Goal: Book appointment/travel/reservation

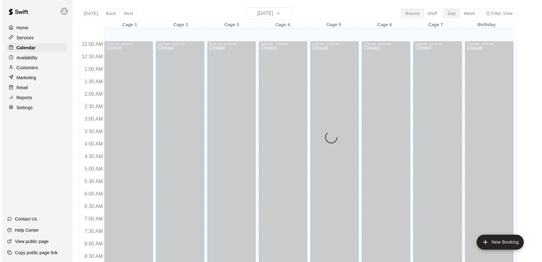
scroll to position [231, 0]
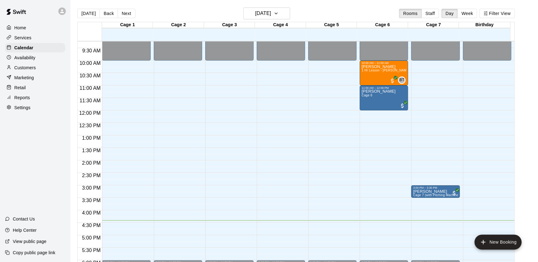
click at [435, 228] on div "12:00 AM – 10:00 AM Closed 3:00 PM – 3:30 PM [PERSON_NAME] Cage 7 (with Pitchin…" at bounding box center [435, 110] width 48 height 599
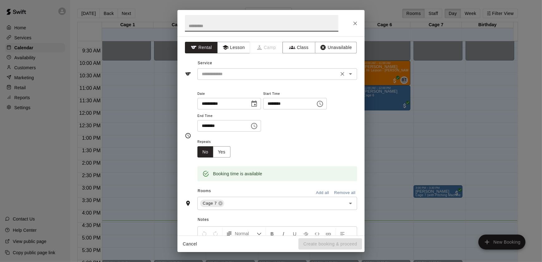
click at [237, 78] on div "​" at bounding box center [277, 74] width 160 height 12
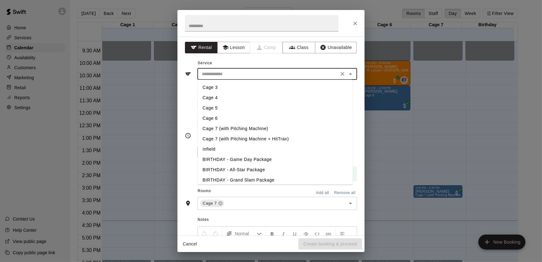
click at [217, 98] on li "Cage 4" at bounding box center [275, 98] width 155 height 10
type input "******"
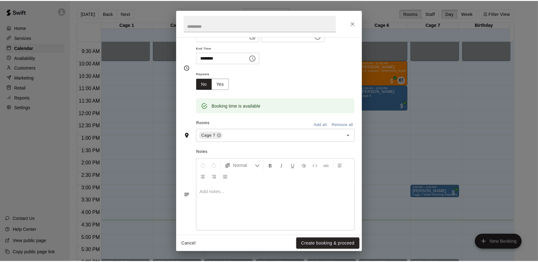
scroll to position [75, 0]
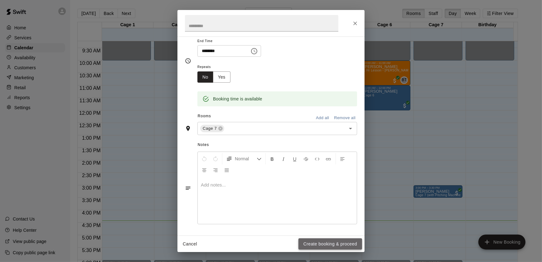
click at [332, 246] on button "Create booking & proceed" at bounding box center [331, 244] width 64 height 12
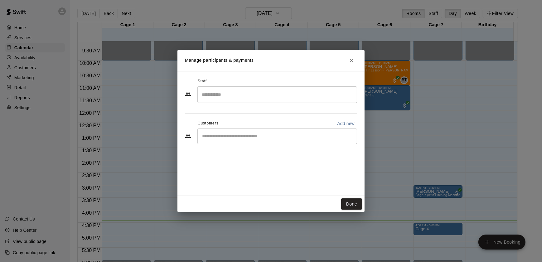
click at [336, 137] on input "Start typing to search customers..." at bounding box center [277, 136] width 154 height 6
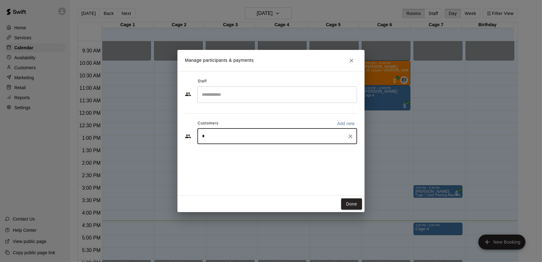
type input "**"
click at [252, 156] on span "[EMAIL_ADDRESS][DOMAIN_NAME]" at bounding box center [248, 157] width 67 height 4
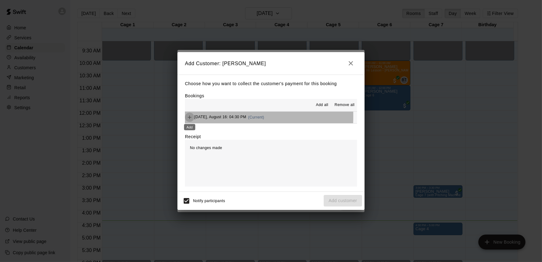
click at [191, 117] on icon "Add" at bounding box center [190, 117] width 6 height 6
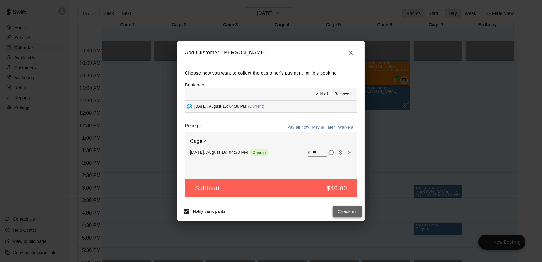
click at [355, 210] on button "Checkout" at bounding box center [347, 212] width 29 height 12
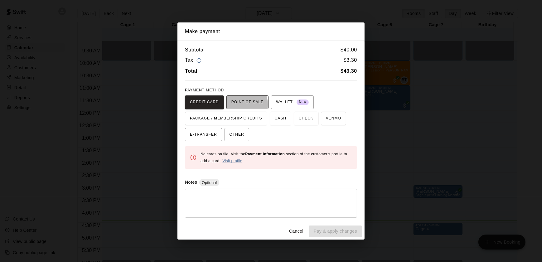
click at [240, 105] on span "POINT OF SALE" at bounding box center [247, 102] width 32 height 10
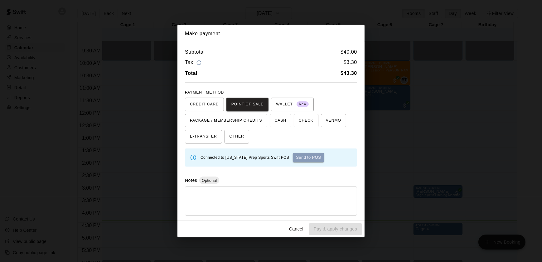
click at [299, 159] on button "Send to POS" at bounding box center [308, 157] width 31 height 9
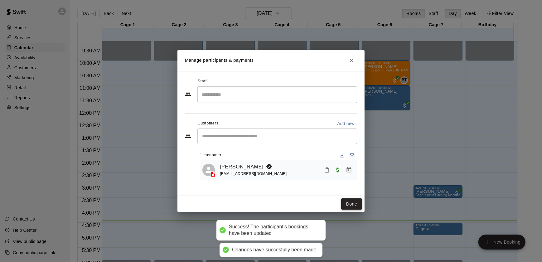
click at [353, 204] on button "Done" at bounding box center [351, 204] width 21 height 12
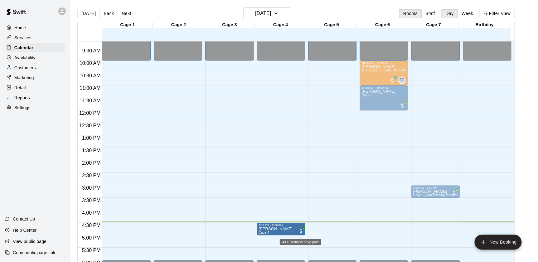
drag, startPoint x: 431, startPoint y: 228, endPoint x: 297, endPoint y: 231, distance: 133.9
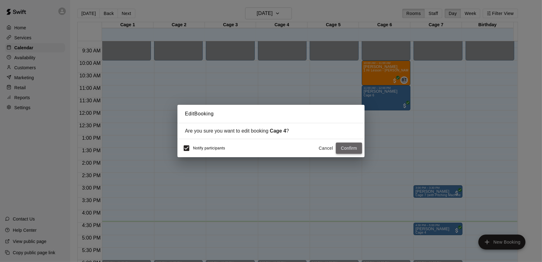
click at [345, 147] on button "Confirm" at bounding box center [349, 149] width 26 height 12
